Goal: Navigation & Orientation: Find specific page/section

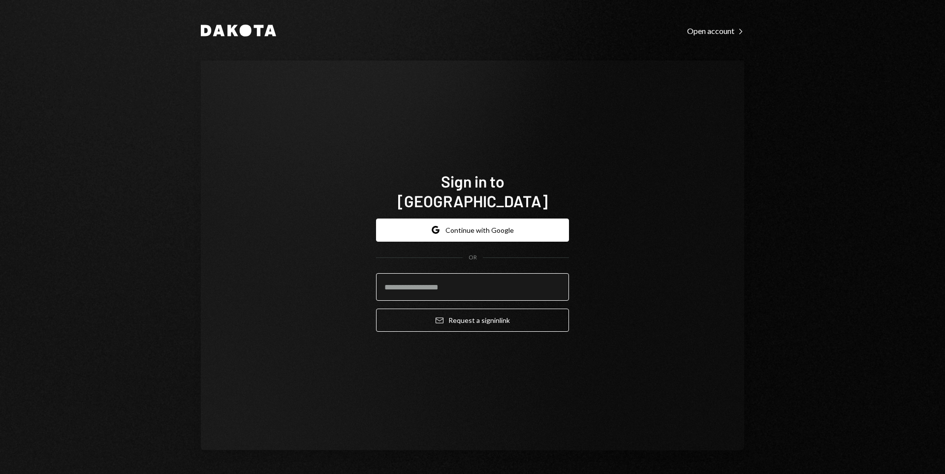
click at [506, 274] on input "email" at bounding box center [472, 287] width 193 height 28
click at [503, 225] on button "Google Continue with Google" at bounding box center [472, 229] width 193 height 23
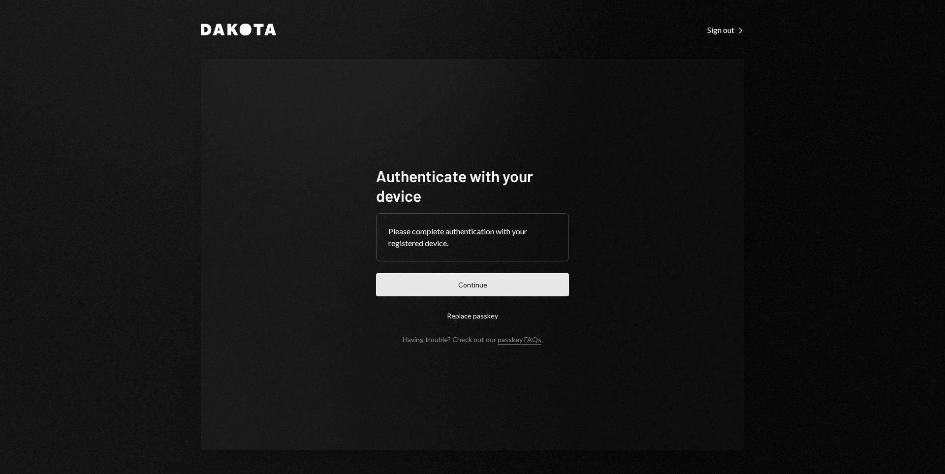
click at [509, 286] on button "Continue" at bounding box center [472, 284] width 193 height 23
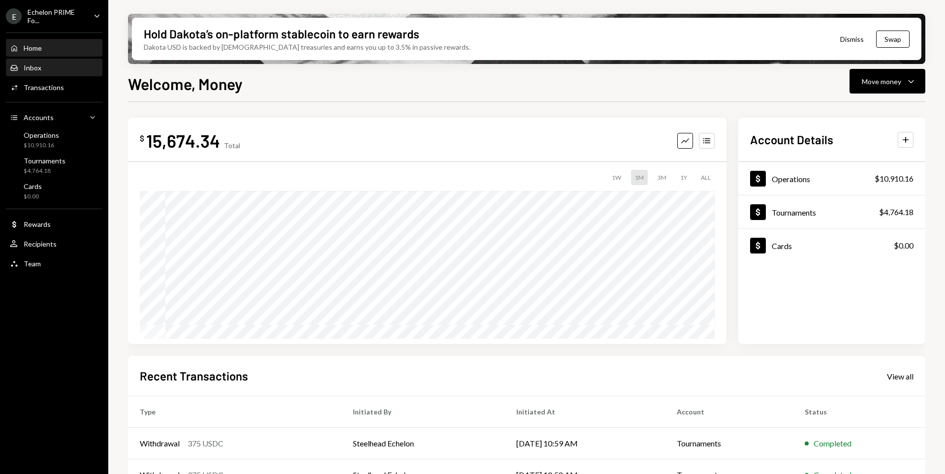
click at [48, 70] on div "Inbox Inbox" at bounding box center [54, 67] width 89 height 9
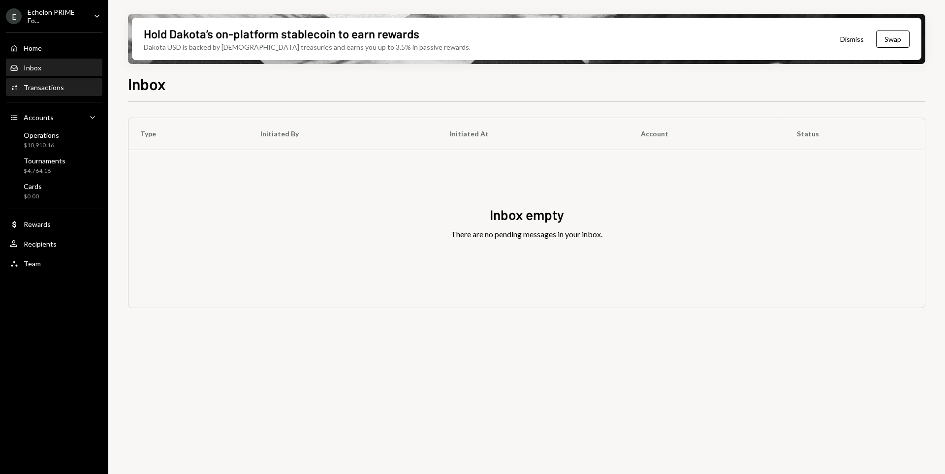
click at [41, 83] on div "Transactions" at bounding box center [44, 87] width 40 height 8
